Goal: Task Accomplishment & Management: Use online tool/utility

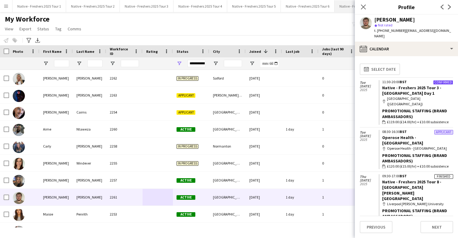
scroll to position [41, 0]
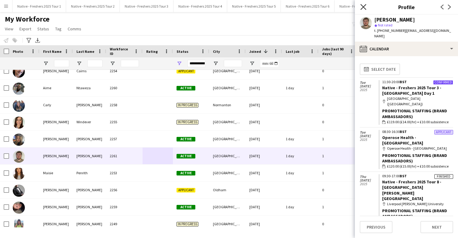
click at [366, 8] on icon "Close pop-in" at bounding box center [363, 7] width 6 height 6
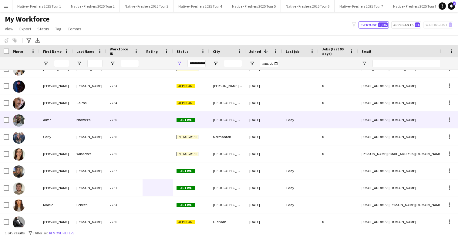
scroll to position [0, 0]
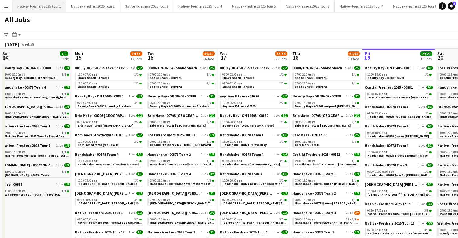
scroll to position [0, 243]
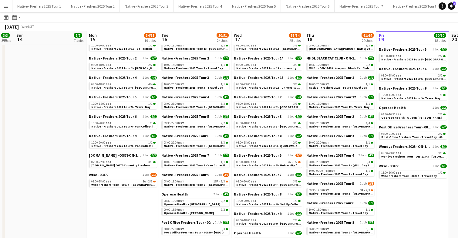
scroll to position [234, 0]
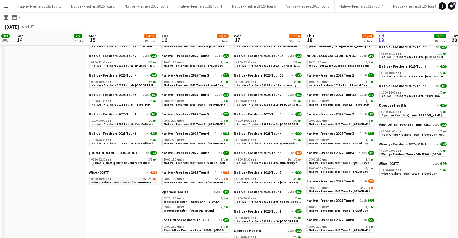
click at [129, 181] on span "Wise Freshers Tour - 00877 - [GEOGRAPHIC_DATA]" at bounding box center [126, 182] width 71 height 4
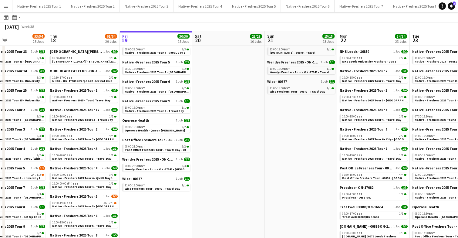
scroll to position [219, 0]
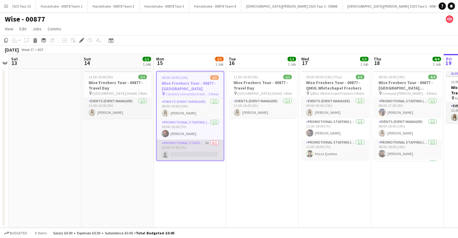
scroll to position [0, 794]
click at [202, 154] on app-card-role "Promotional Staffing (Brand Ambassadors) 8A 0/1 10:00-17:00 (7h) single-neutral…" at bounding box center [190, 150] width 67 height 21
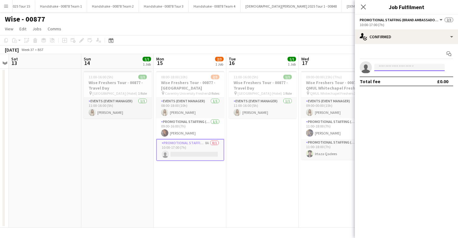
click at [410, 65] on input at bounding box center [409, 67] width 70 height 7
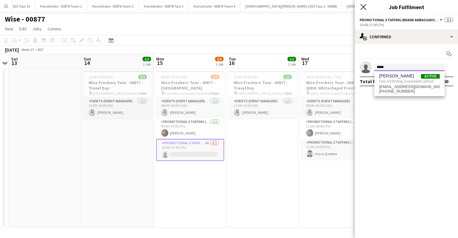
type input "*****"
click at [364, 7] on icon at bounding box center [363, 7] width 6 height 6
